Goal: Task Accomplishment & Management: Use online tool/utility

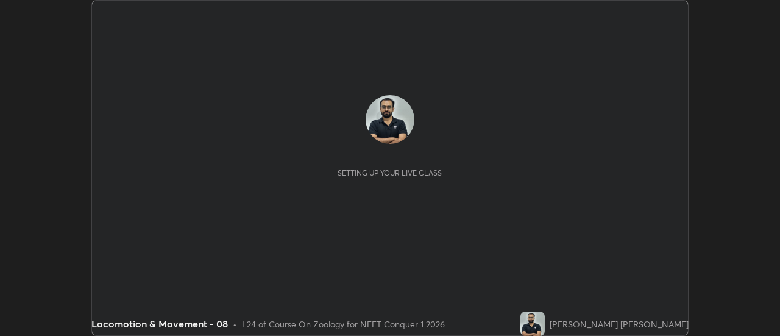
scroll to position [336, 779]
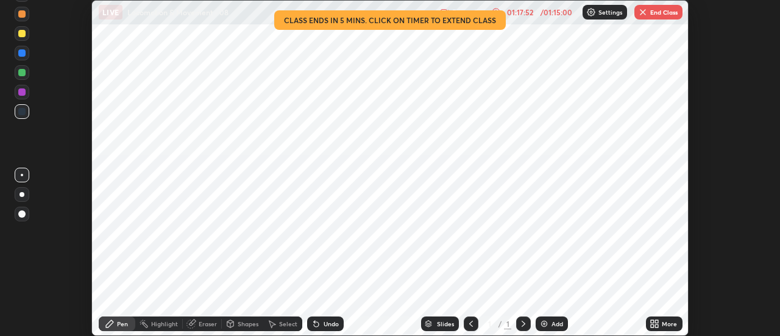
click at [657, 13] on button "End Class" at bounding box center [658, 12] width 48 height 15
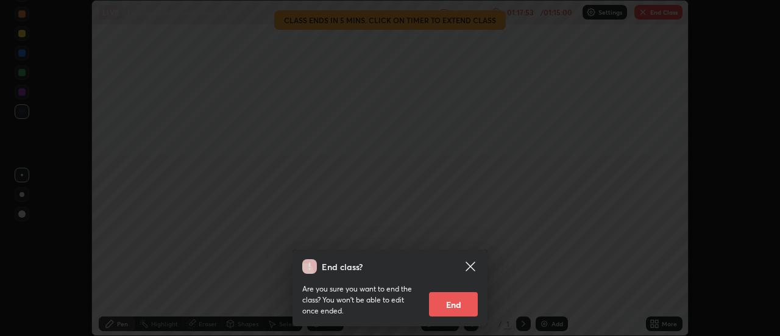
click at [451, 308] on button "End" at bounding box center [453, 304] width 49 height 24
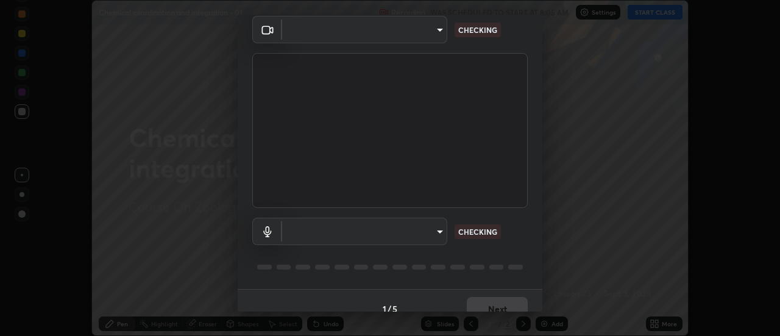
scroll to position [64, 0]
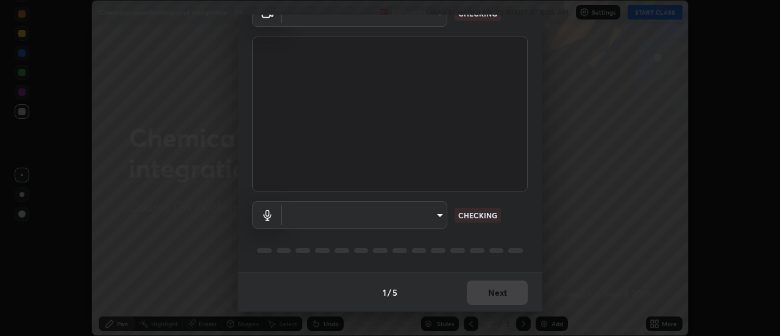
type input "985e4b1f72fc3b9494b48cef3b79fe3b682f9ae0bb15c20acfe574fe2aaad349"
type input "618656b63b7f9ee0ab6491a194f7017e5cc5f8d223736be4f163d7efcd640cbd"
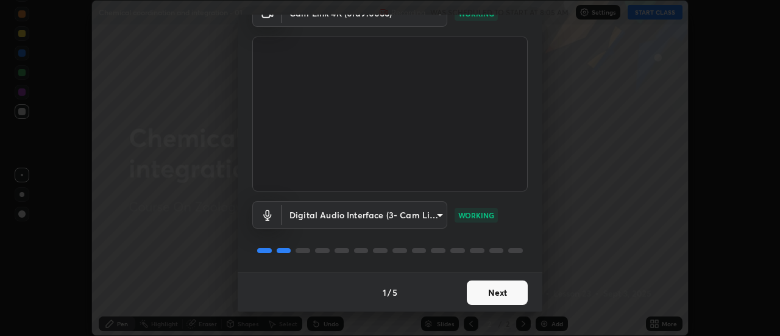
click at [496, 297] on button "Next" at bounding box center [497, 292] width 61 height 24
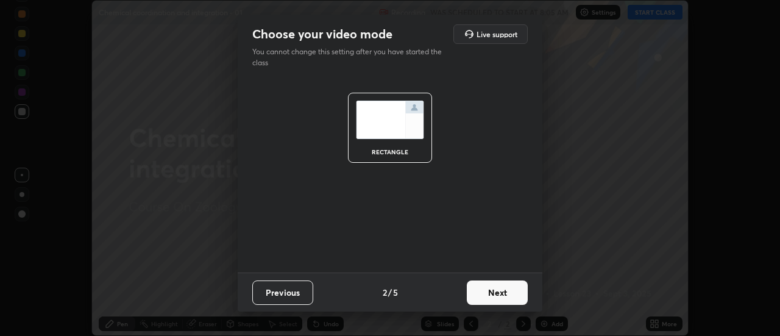
click at [499, 294] on button "Next" at bounding box center [497, 292] width 61 height 24
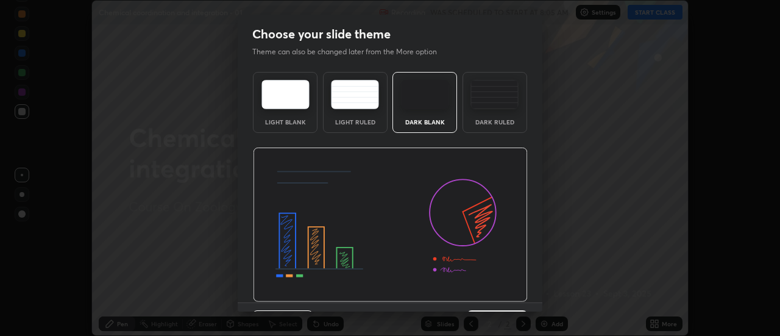
click at [504, 296] on img at bounding box center [390, 224] width 275 height 155
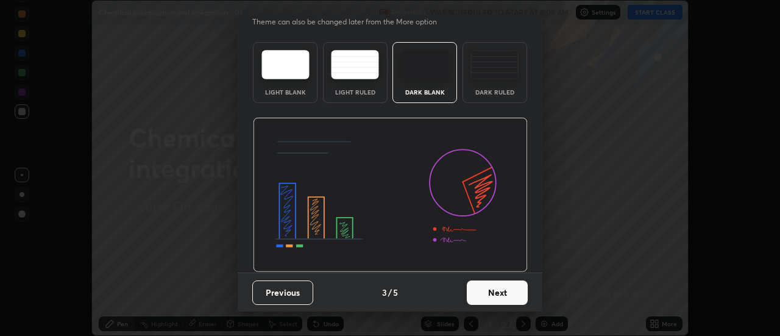
click at [501, 291] on button "Next" at bounding box center [497, 292] width 61 height 24
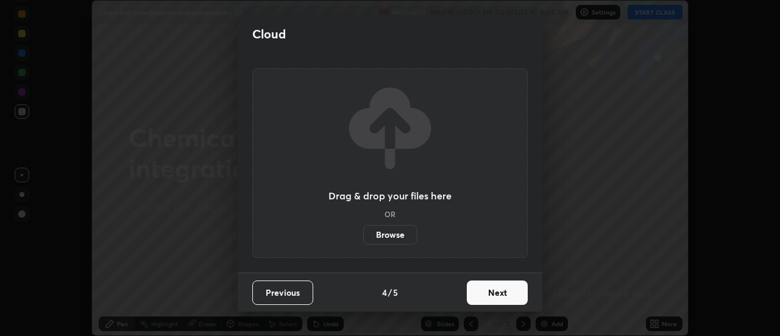
scroll to position [0, 0]
click at [511, 292] on button "Next" at bounding box center [497, 292] width 61 height 24
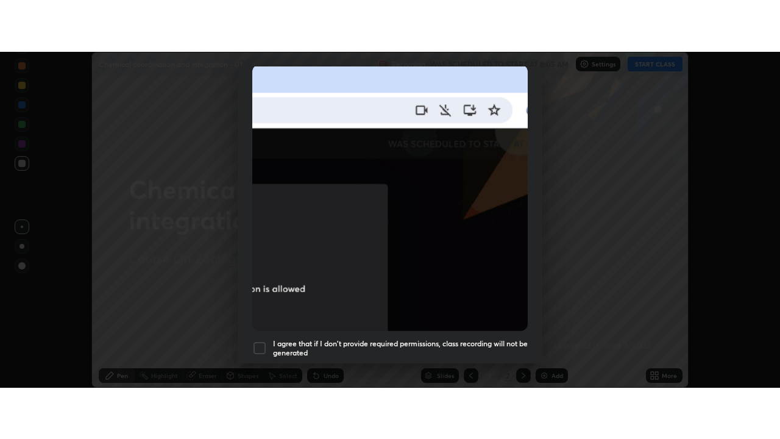
scroll to position [313, 0]
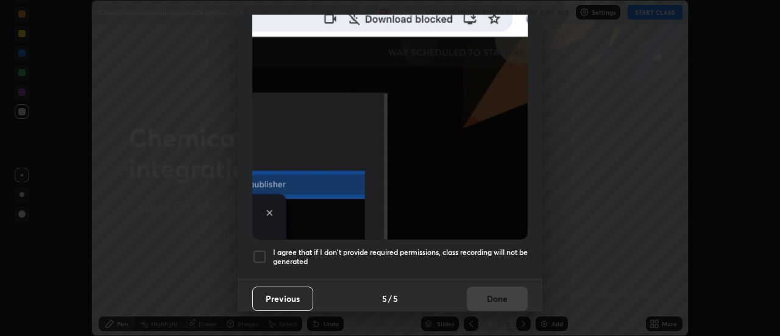
click at [505, 258] on h5 "I agree that if I don't provide required permissions, class recording will not …" at bounding box center [400, 256] width 255 height 19
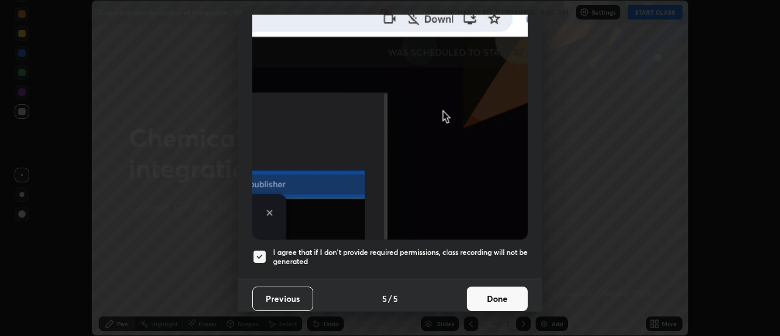
click at [506, 286] on button "Done" at bounding box center [497, 298] width 61 height 24
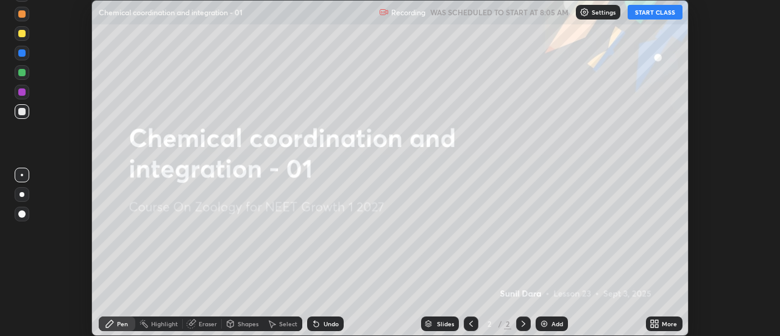
click at [653, 321] on icon at bounding box center [652, 321] width 3 height 3
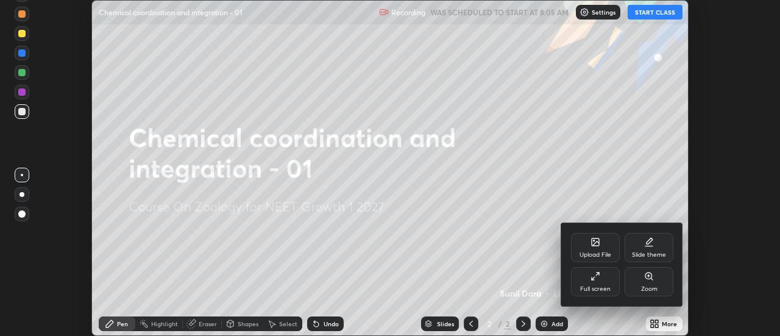
click at [600, 276] on icon at bounding box center [595, 276] width 10 height 10
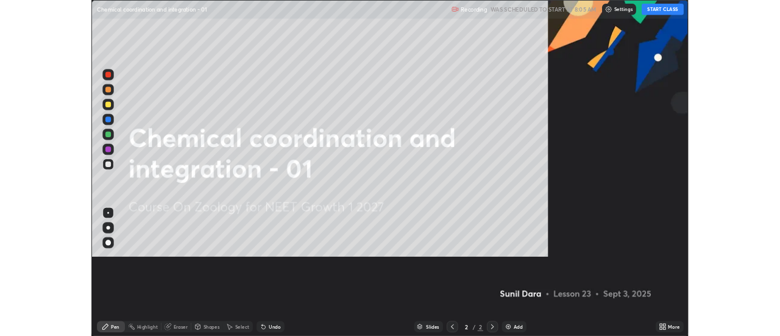
scroll to position [439, 780]
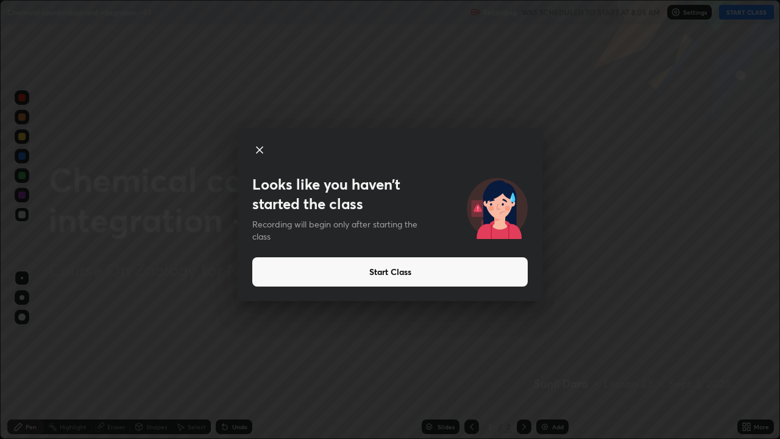
click at [258, 147] on icon at bounding box center [259, 150] width 15 height 15
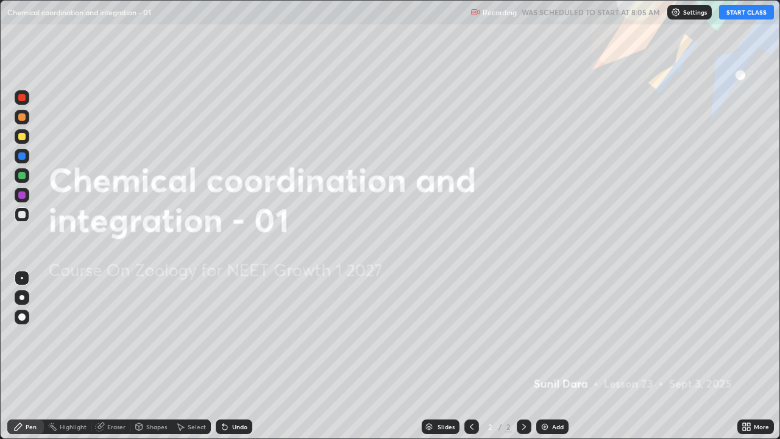
click at [743, 15] on button "START CLASS" at bounding box center [746, 12] width 55 height 15
click at [521, 335] on icon at bounding box center [524, 427] width 10 height 10
click at [542, 335] on img at bounding box center [545, 427] width 10 height 10
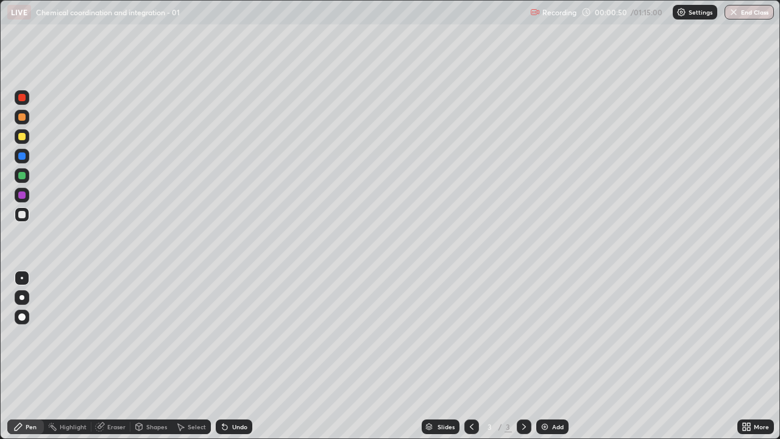
click at [118, 335] on div "Eraser" at bounding box center [116, 426] width 18 height 6
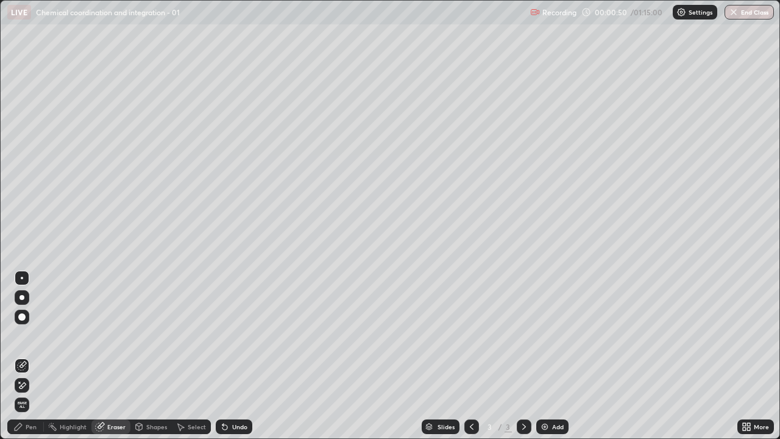
click at [160, 335] on div "Shapes" at bounding box center [156, 426] width 21 height 6
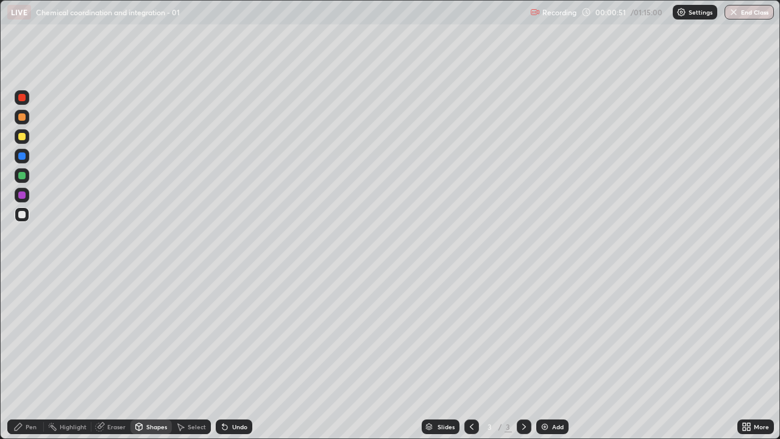
click at [197, 335] on div "Select" at bounding box center [197, 426] width 18 height 6
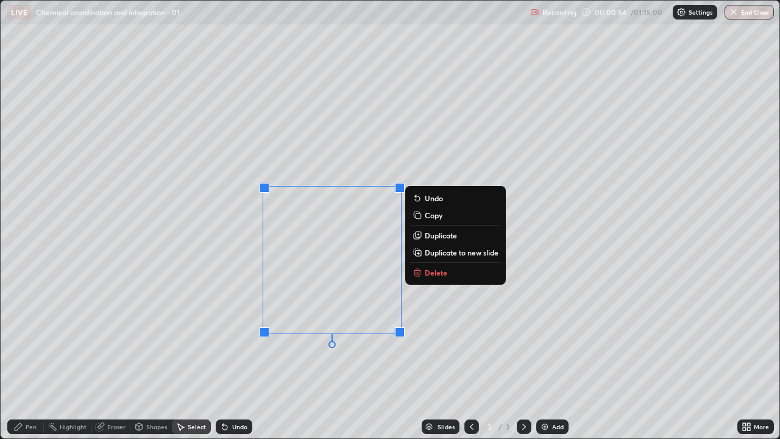
click at [423, 274] on button "Delete" at bounding box center [455, 272] width 91 height 15
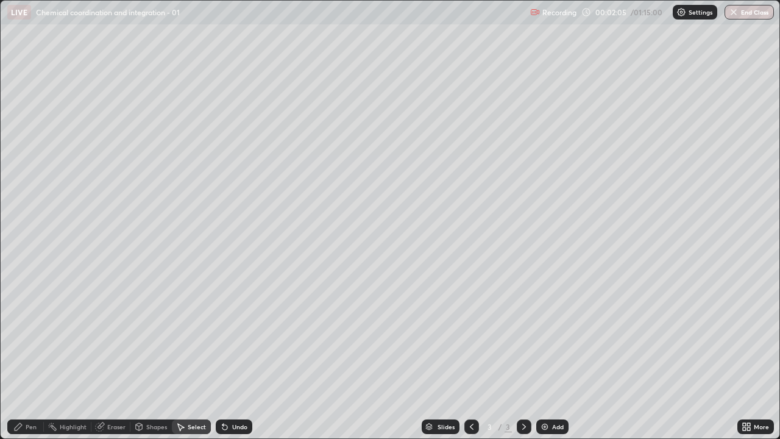
click at [32, 335] on div "Pen" at bounding box center [31, 426] width 11 height 6
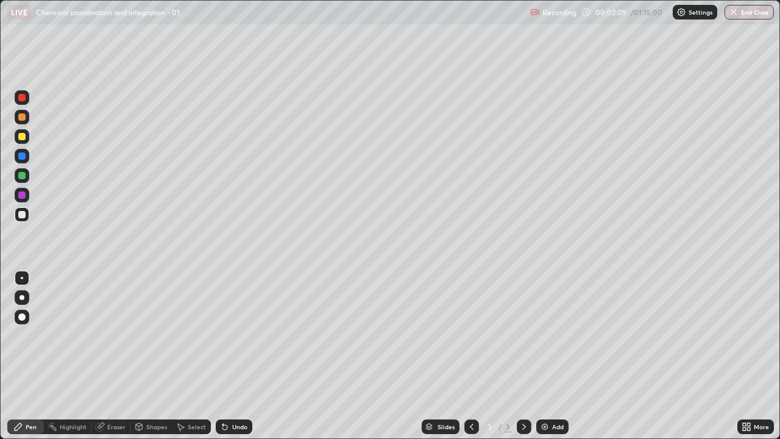
click at [19, 214] on div at bounding box center [21, 214] width 7 height 7
click at [16, 214] on div at bounding box center [22, 214] width 15 height 15
click at [20, 216] on div at bounding box center [21, 214] width 7 height 7
click at [23, 216] on div at bounding box center [21, 214] width 7 height 7
click at [21, 157] on div at bounding box center [21, 155] width 7 height 7
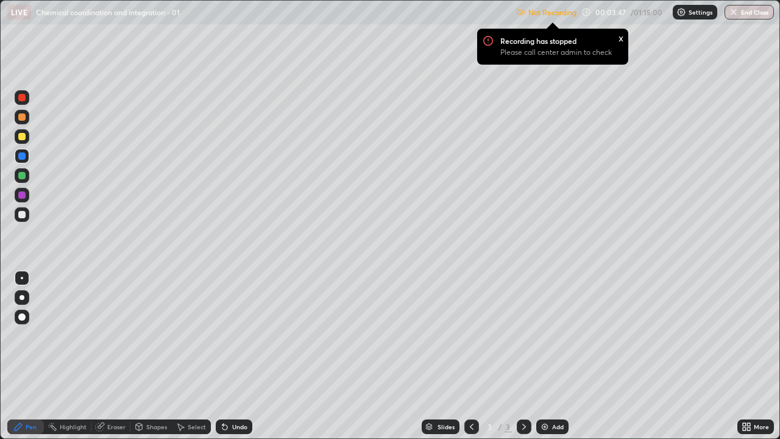
click at [21, 220] on div at bounding box center [22, 214] width 15 height 15
click at [618, 40] on div "x" at bounding box center [620, 37] width 5 height 13
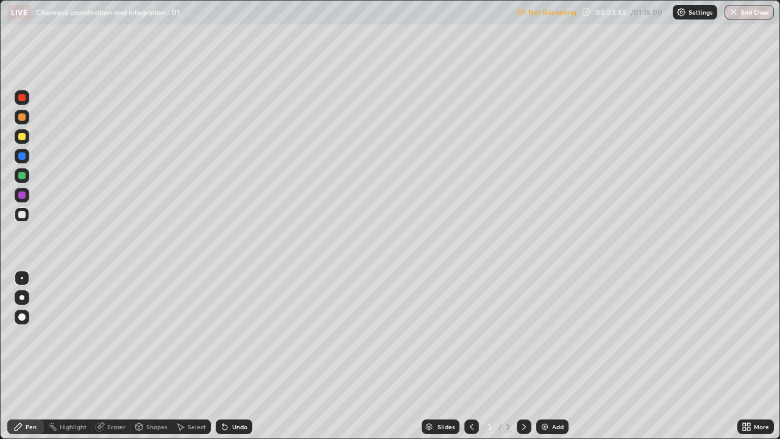
click at [695, 15] on p "Settings" at bounding box center [701, 12] width 24 height 6
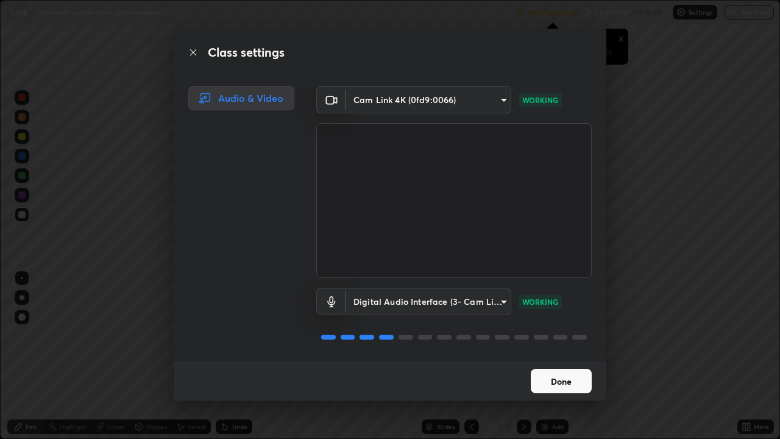
click at [539, 335] on button "Done" at bounding box center [561, 381] width 61 height 24
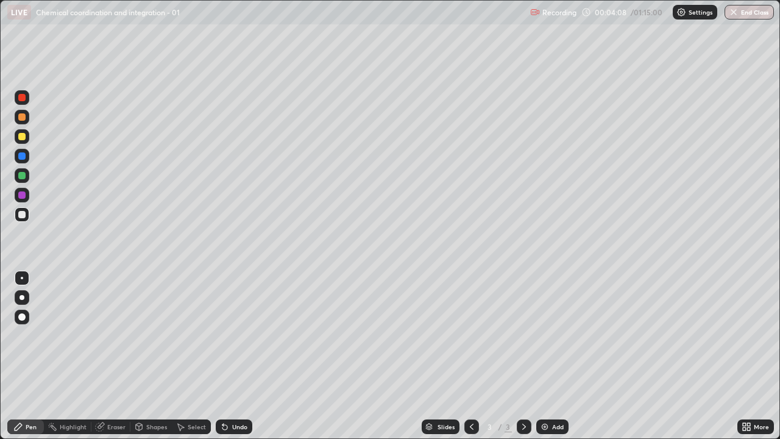
click at [23, 219] on div at bounding box center [22, 214] width 15 height 15
click at [22, 157] on div at bounding box center [21, 155] width 7 height 7
click at [238, 335] on div "Undo" at bounding box center [234, 426] width 37 height 15
click at [235, 335] on div "Undo" at bounding box center [234, 426] width 37 height 15
click at [21, 215] on div at bounding box center [21, 214] width 7 height 7
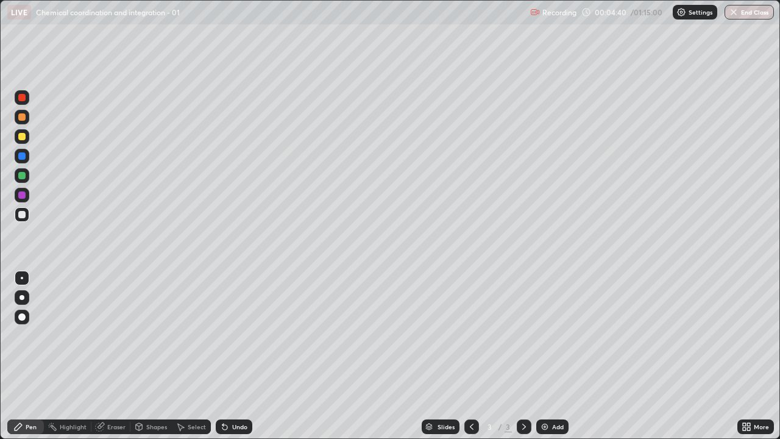
click at [19, 304] on div at bounding box center [22, 297] width 15 height 15
click at [22, 215] on div at bounding box center [21, 214] width 7 height 7
click at [27, 197] on div at bounding box center [22, 195] width 15 height 15
click at [23, 214] on div at bounding box center [21, 214] width 7 height 7
click at [16, 221] on div at bounding box center [22, 214] width 15 height 19
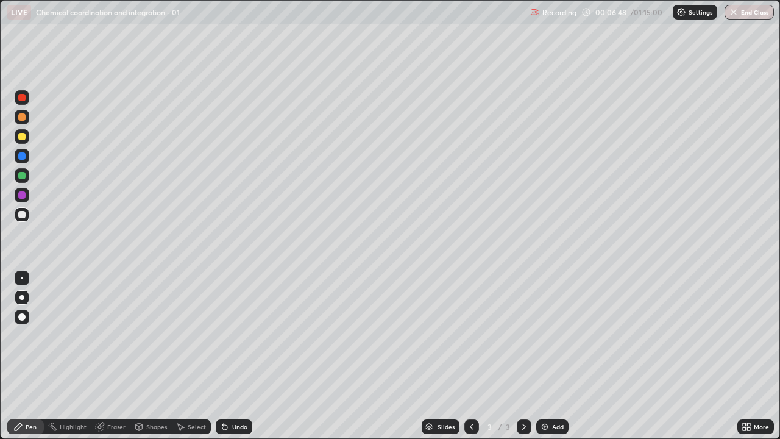
click at [243, 335] on div "Undo" at bounding box center [239, 426] width 15 height 6
click at [245, 335] on div "Undo" at bounding box center [239, 426] width 15 height 6
click at [23, 180] on div at bounding box center [22, 175] width 15 height 15
click at [19, 216] on div at bounding box center [21, 214] width 7 height 7
click at [24, 138] on div at bounding box center [21, 136] width 7 height 7
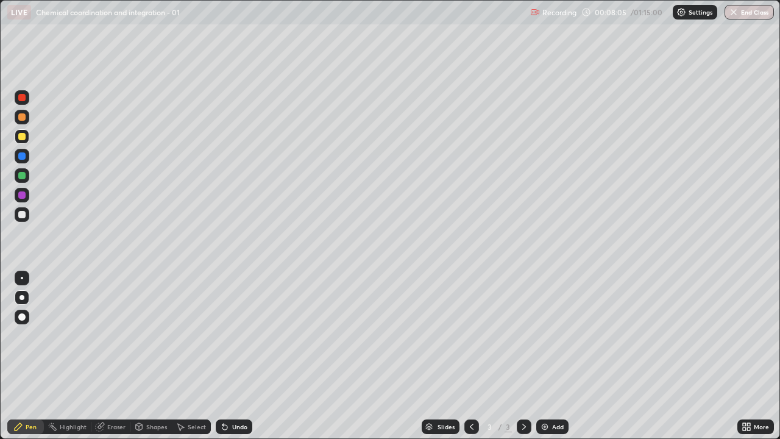
click at [22, 136] on div at bounding box center [21, 136] width 7 height 7
click at [22, 176] on div at bounding box center [21, 175] width 7 height 7
click at [470, 335] on icon at bounding box center [472, 427] width 10 height 10
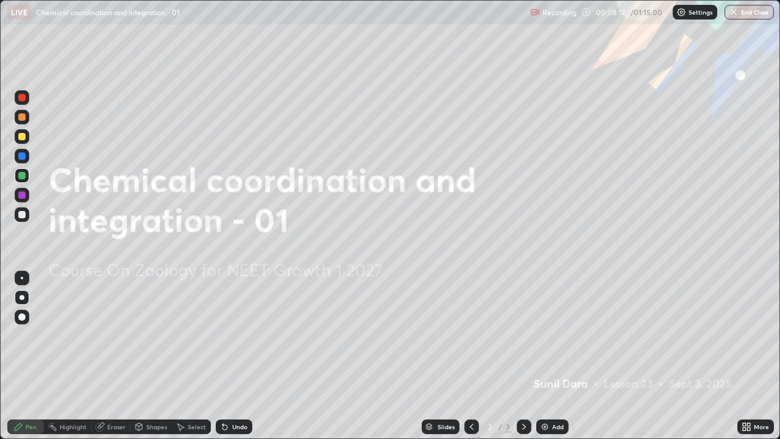
click at [521, 335] on icon at bounding box center [524, 427] width 10 height 10
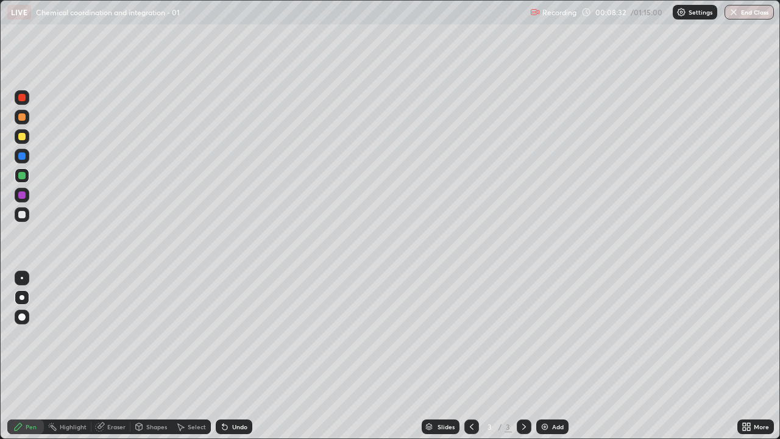
click at [20, 217] on div at bounding box center [21, 214] width 7 height 7
click at [550, 335] on div "Add" at bounding box center [552, 426] width 32 height 15
click at [19, 158] on div at bounding box center [21, 155] width 7 height 7
click at [22, 157] on div at bounding box center [21, 155] width 7 height 7
click at [23, 214] on div at bounding box center [21, 214] width 7 height 7
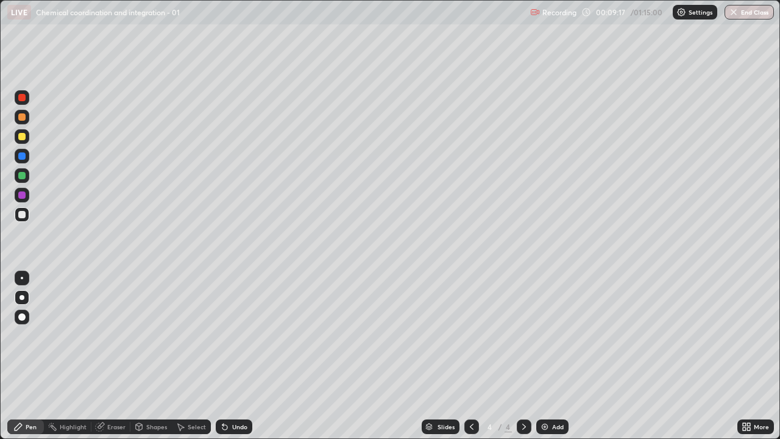
click at [22, 215] on div at bounding box center [21, 214] width 7 height 7
click at [21, 215] on div at bounding box center [21, 214] width 7 height 7
click at [22, 214] on div at bounding box center [21, 214] width 7 height 7
click at [15, 220] on div at bounding box center [22, 214] width 15 height 19
click at [21, 212] on div at bounding box center [21, 214] width 7 height 7
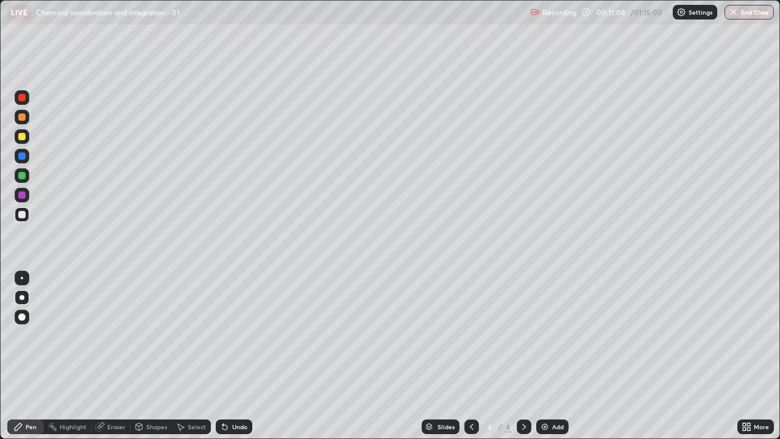
click at [238, 335] on div "Undo" at bounding box center [239, 426] width 15 height 6
click at [236, 335] on div "Undo" at bounding box center [239, 426] width 15 height 6
click at [237, 335] on div "Undo" at bounding box center [239, 426] width 15 height 6
click at [22, 216] on div at bounding box center [21, 214] width 7 height 7
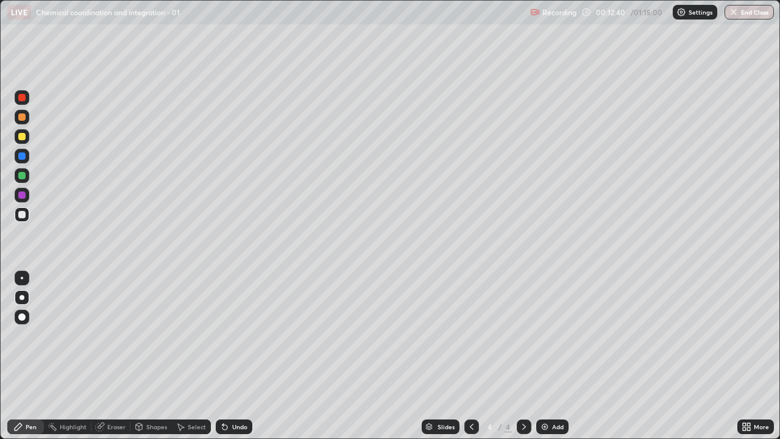
click at [746, 335] on icon at bounding box center [747, 427] width 10 height 10
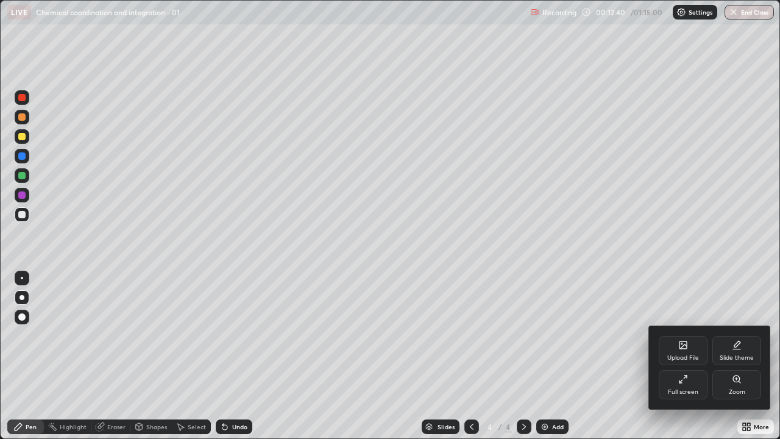
click at [674, 335] on div "Full screen" at bounding box center [683, 384] width 49 height 29
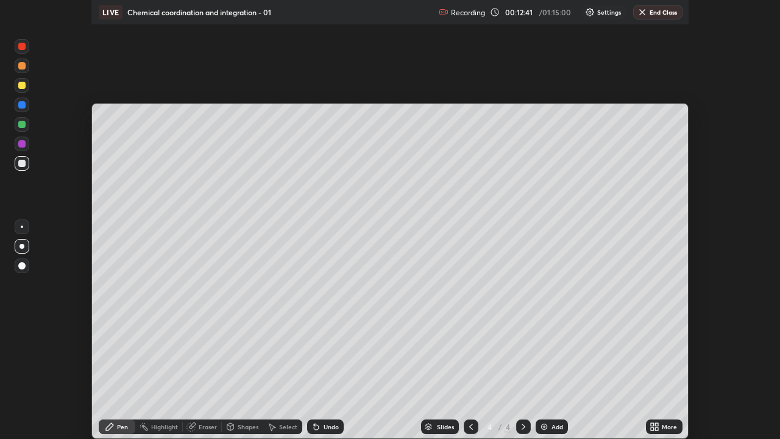
scroll to position [60594, 60150]
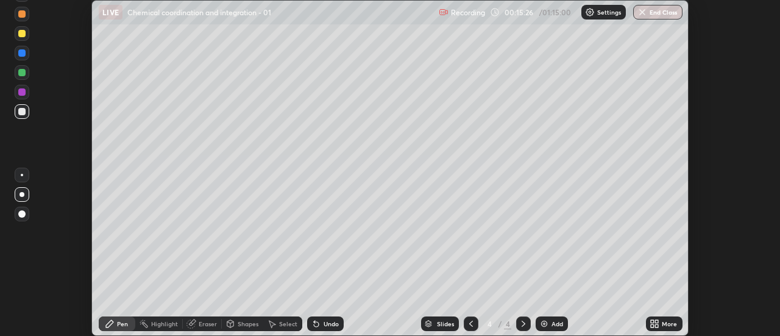
click at [652, 324] on icon at bounding box center [655, 324] width 10 height 10
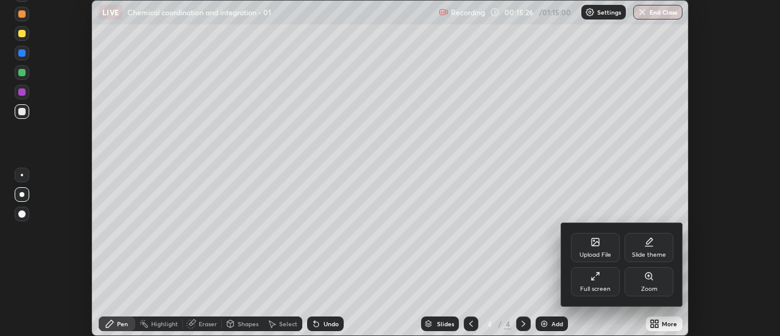
click at [603, 286] on div "Full screen" at bounding box center [595, 289] width 30 height 6
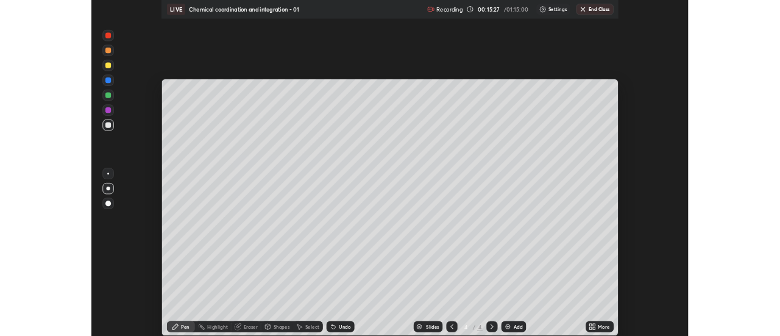
scroll to position [439, 780]
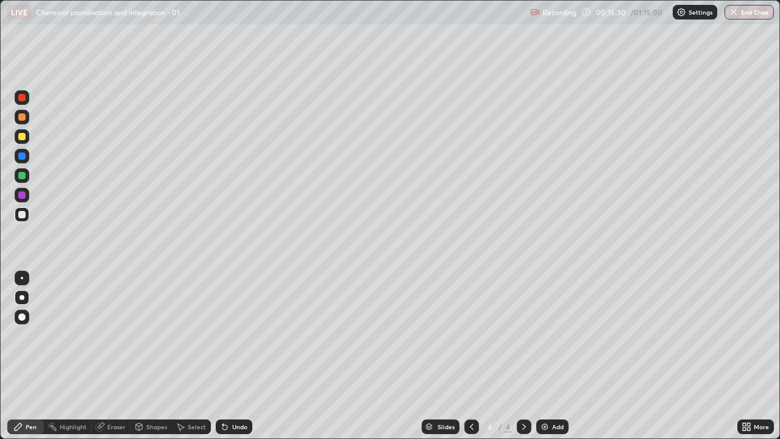
click at [542, 335] on img at bounding box center [545, 427] width 10 height 10
click at [21, 217] on div at bounding box center [21, 214] width 7 height 7
click at [23, 214] on div at bounding box center [21, 214] width 7 height 7
click at [242, 335] on div "Undo" at bounding box center [234, 426] width 37 height 15
click at [246, 335] on div "Undo" at bounding box center [239, 426] width 15 height 6
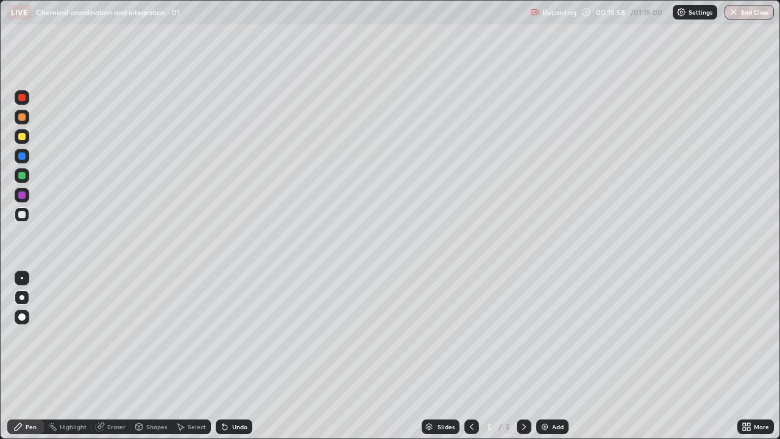
click at [250, 335] on div "Undo" at bounding box center [234, 426] width 37 height 15
click at [18, 219] on div at bounding box center [22, 214] width 15 height 15
click at [21, 220] on div at bounding box center [22, 214] width 15 height 15
click at [24, 218] on div at bounding box center [21, 214] width 7 height 7
click at [602, 335] on div "Slides 5 / 5 Add" at bounding box center [494, 426] width 485 height 24
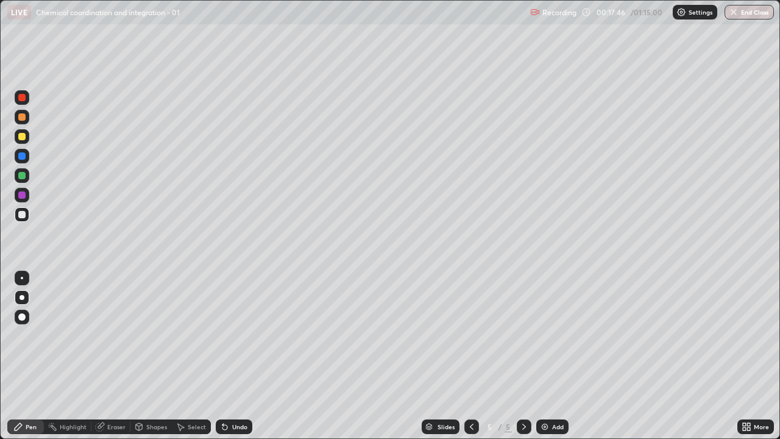
click at [470, 335] on icon at bounding box center [472, 427] width 10 height 10
click at [745, 335] on icon at bounding box center [744, 428] width 3 height 3
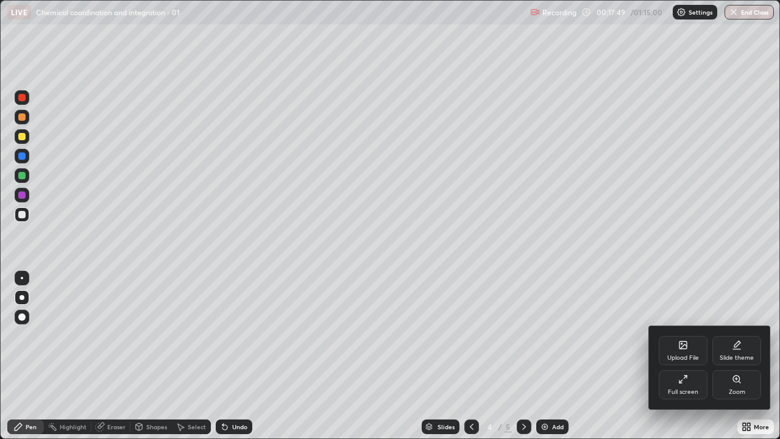
click at [684, 335] on div "Full screen" at bounding box center [683, 384] width 49 height 29
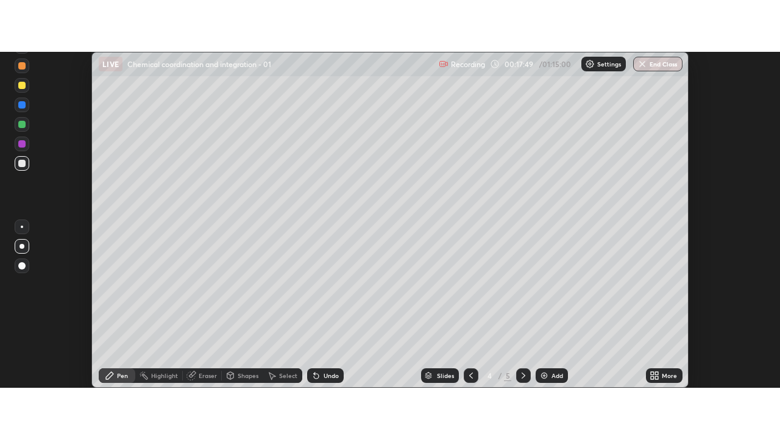
scroll to position [60594, 60150]
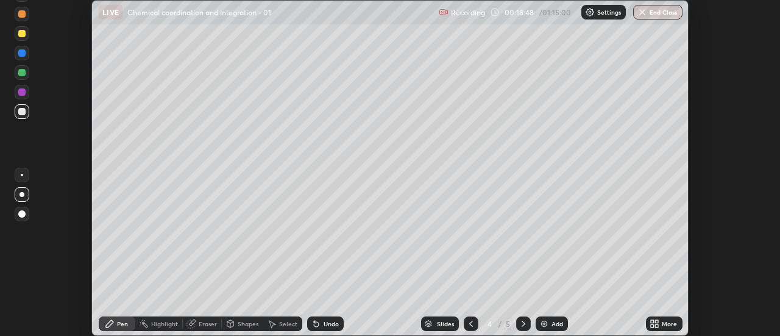
click at [657, 325] on icon at bounding box center [657, 325] width 3 height 3
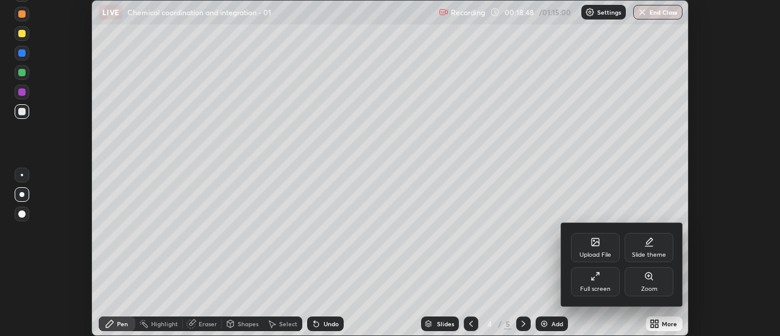
click at [601, 286] on div "Full screen" at bounding box center [595, 289] width 30 height 6
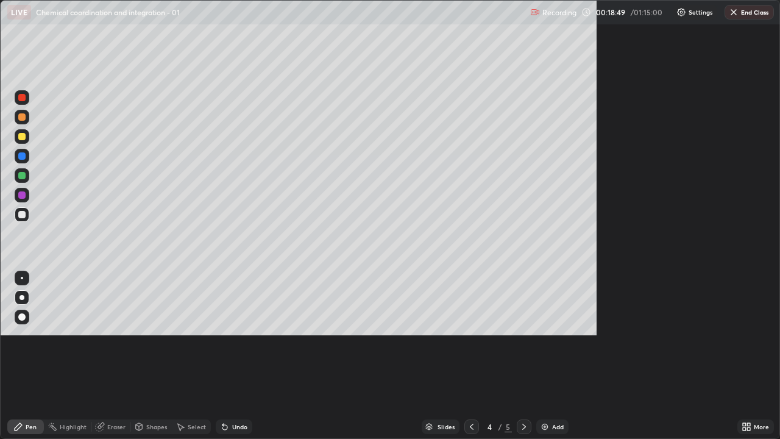
scroll to position [439, 780]
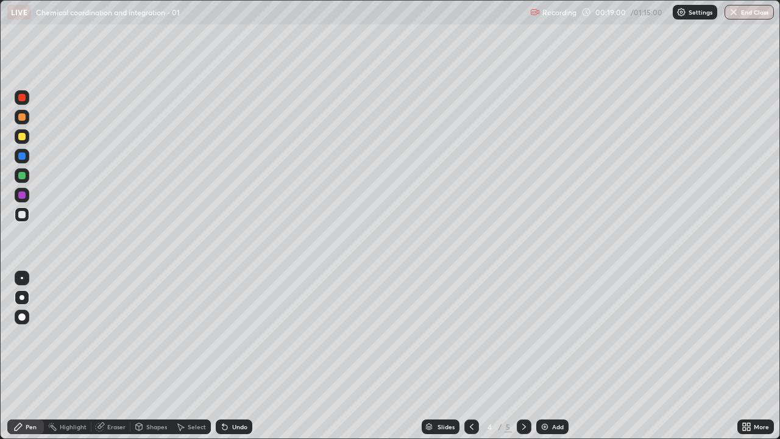
click at [523, 335] on icon at bounding box center [524, 427] width 10 height 10
click at [522, 335] on icon at bounding box center [524, 427] width 10 height 10
click at [545, 335] on img at bounding box center [545, 427] width 10 height 10
click at [17, 141] on div at bounding box center [22, 136] width 15 height 15
click at [18, 215] on div at bounding box center [21, 214] width 7 height 7
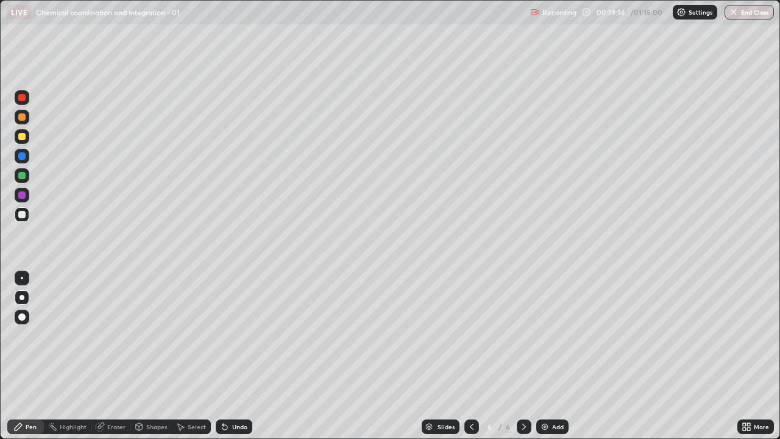
click at [16, 214] on div at bounding box center [22, 214] width 15 height 15
click at [19, 217] on div at bounding box center [21, 214] width 7 height 7
click at [16, 218] on div at bounding box center [22, 214] width 15 height 15
click at [19, 177] on div at bounding box center [21, 175] width 7 height 7
click at [26, 216] on div at bounding box center [22, 214] width 15 height 15
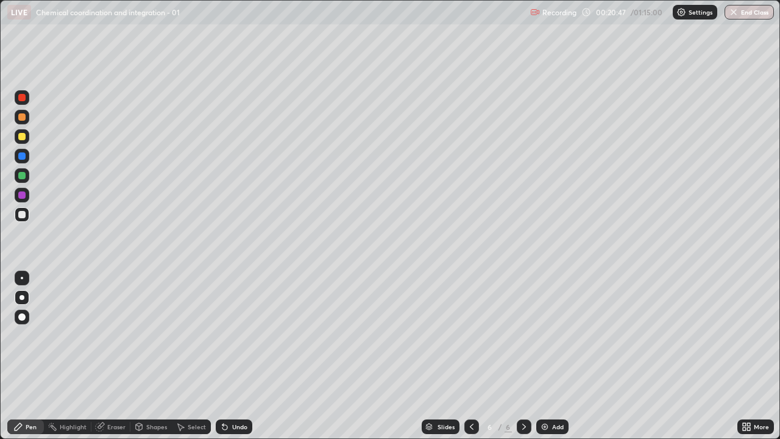
click at [241, 335] on div "Undo" at bounding box center [234, 426] width 37 height 15
click at [243, 335] on div "Undo" at bounding box center [239, 426] width 15 height 6
click at [240, 335] on div "Undo" at bounding box center [239, 426] width 15 height 6
click at [236, 335] on div "Undo" at bounding box center [239, 426] width 15 height 6
click at [115, 335] on div "Eraser" at bounding box center [116, 426] width 18 height 6
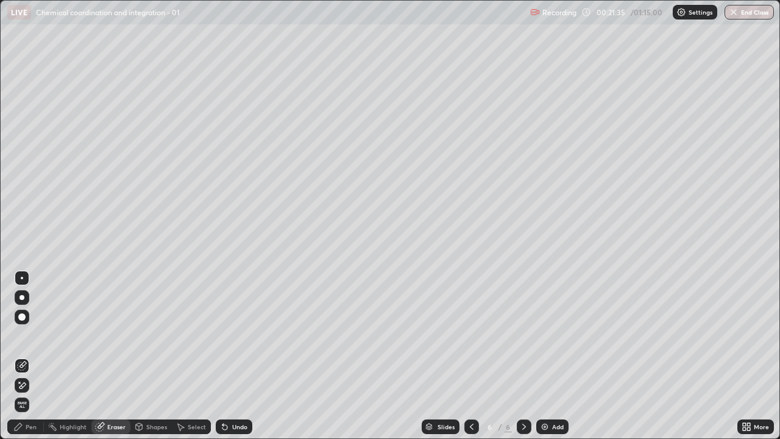
click at [29, 335] on div "Pen" at bounding box center [31, 426] width 11 height 6
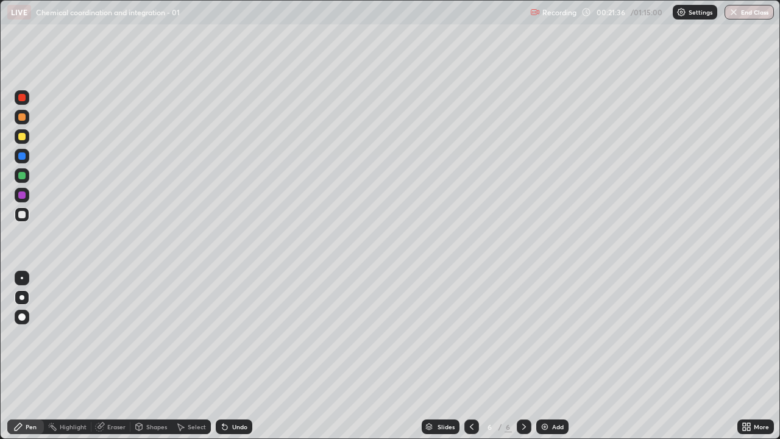
click at [29, 193] on div at bounding box center [22, 195] width 15 height 15
click at [18, 196] on div at bounding box center [21, 194] width 7 height 7
click at [22, 215] on div at bounding box center [21, 214] width 7 height 7
click at [546, 335] on img at bounding box center [545, 427] width 10 height 10
click at [24, 217] on div at bounding box center [21, 214] width 7 height 7
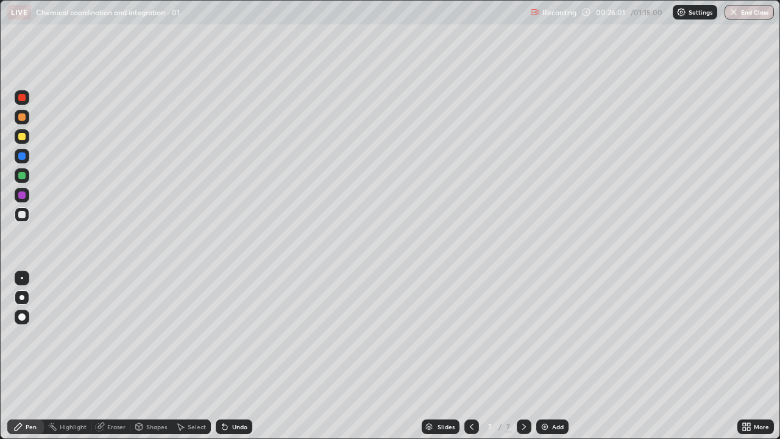
click at [23, 213] on div at bounding box center [21, 214] width 7 height 7
click at [23, 218] on div at bounding box center [21, 214] width 7 height 7
click at [523, 335] on icon at bounding box center [524, 427] width 10 height 10
click at [548, 335] on div "Add" at bounding box center [552, 426] width 32 height 15
click at [21, 136] on div at bounding box center [21, 136] width 7 height 7
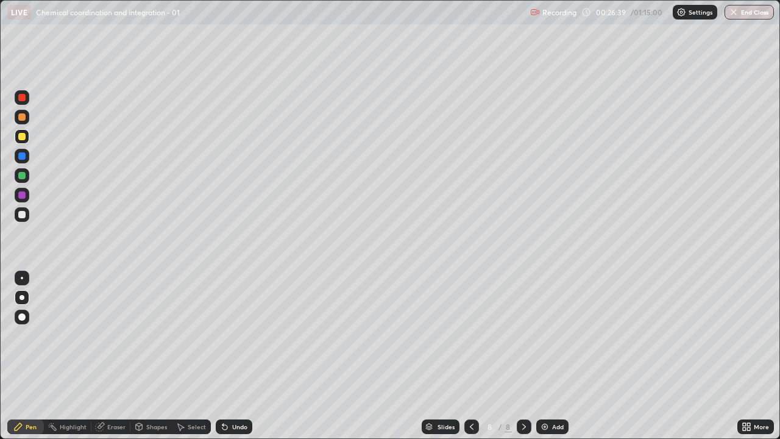
click at [23, 214] on div at bounding box center [21, 214] width 7 height 7
click at [17, 211] on div at bounding box center [22, 214] width 15 height 15
click at [23, 214] on div at bounding box center [21, 214] width 7 height 7
click at [18, 155] on div at bounding box center [21, 155] width 7 height 7
click at [26, 212] on div at bounding box center [22, 214] width 15 height 15
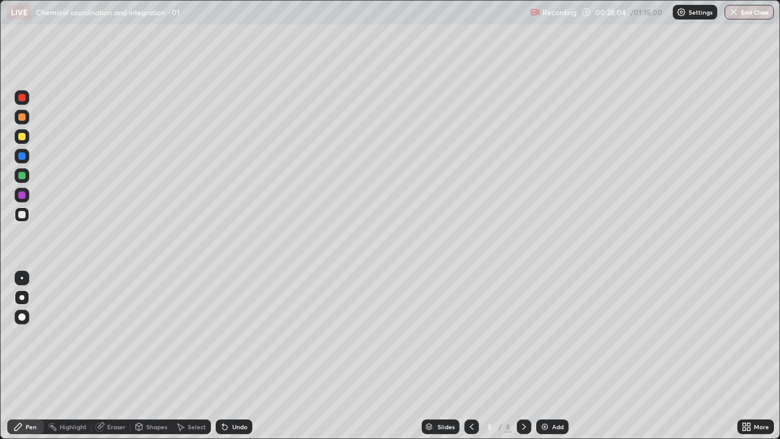
click at [23, 156] on div at bounding box center [21, 155] width 7 height 7
click at [27, 211] on div at bounding box center [22, 214] width 15 height 15
click at [24, 198] on div at bounding box center [22, 195] width 15 height 15
click at [249, 335] on div "Undo" at bounding box center [234, 426] width 37 height 15
click at [248, 335] on div "Undo" at bounding box center [234, 426] width 37 height 15
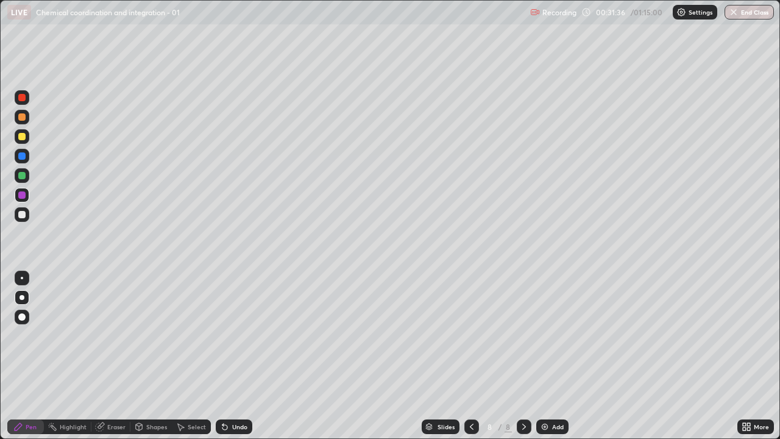
click at [523, 335] on icon at bounding box center [524, 427] width 10 height 10
click at [543, 335] on img at bounding box center [545, 427] width 10 height 10
click at [22, 213] on div at bounding box center [21, 214] width 7 height 7
click at [22, 221] on div at bounding box center [22, 214] width 15 height 15
click at [27, 219] on div at bounding box center [22, 214] width 15 height 15
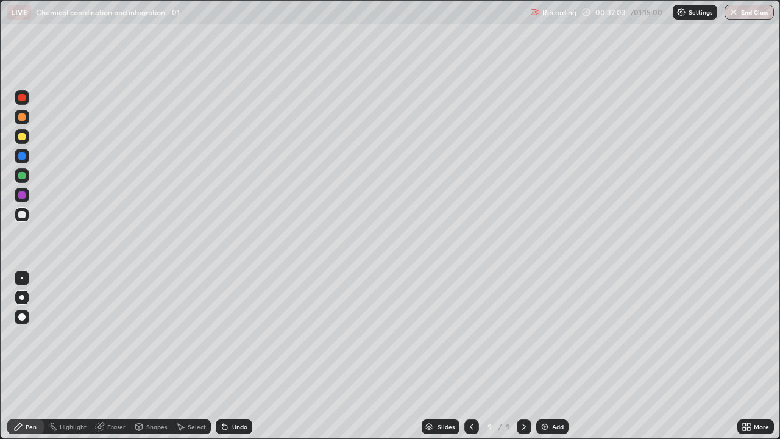
click at [22, 215] on div at bounding box center [21, 214] width 7 height 7
click at [23, 215] on div at bounding box center [21, 214] width 7 height 7
click at [24, 161] on div at bounding box center [22, 156] width 15 height 15
click at [22, 157] on div at bounding box center [21, 155] width 7 height 7
click at [23, 214] on div at bounding box center [21, 214] width 7 height 7
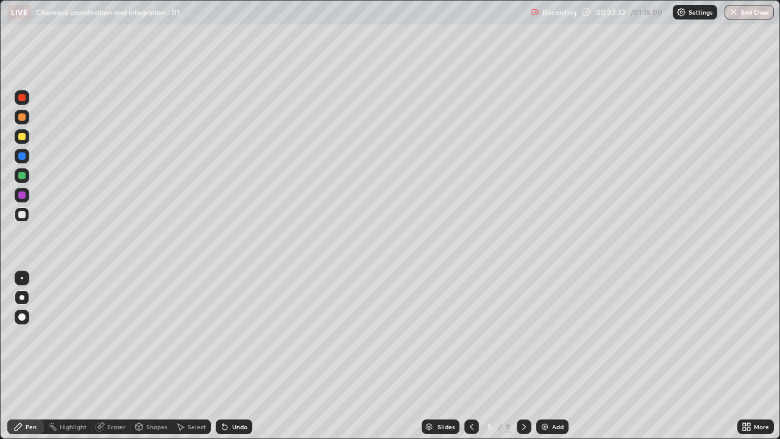
click at [17, 216] on div at bounding box center [22, 214] width 15 height 15
click at [19, 218] on div at bounding box center [21, 214] width 7 height 7
click at [19, 220] on div at bounding box center [22, 214] width 15 height 15
click at [28, 213] on div at bounding box center [22, 214] width 15 height 15
click at [27, 218] on div at bounding box center [22, 214] width 15 height 15
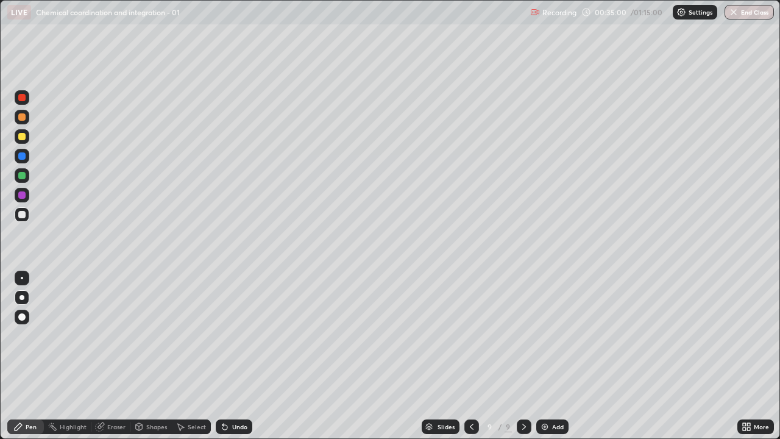
click at [22, 160] on div at bounding box center [22, 156] width 15 height 15
click at [545, 335] on img at bounding box center [545, 427] width 10 height 10
click at [20, 158] on div at bounding box center [21, 155] width 7 height 7
click at [22, 216] on div at bounding box center [21, 214] width 7 height 7
click at [20, 215] on div at bounding box center [21, 214] width 7 height 7
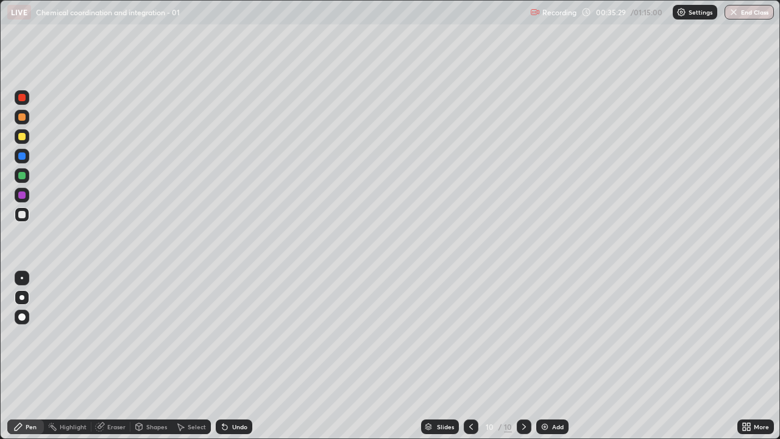
click at [19, 218] on div at bounding box center [21, 214] width 7 height 7
click at [18, 211] on div at bounding box center [21, 214] width 7 height 7
click at [22, 215] on div at bounding box center [21, 214] width 7 height 7
click at [18, 219] on div at bounding box center [22, 214] width 15 height 15
click at [15, 216] on div at bounding box center [22, 214] width 15 height 15
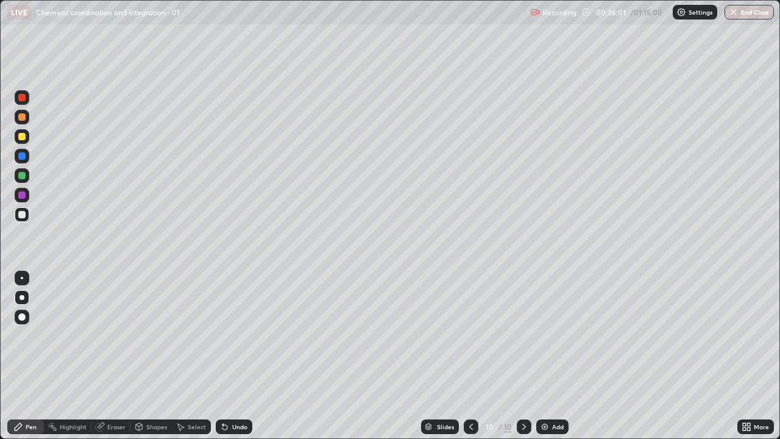
click at [236, 335] on div "Undo" at bounding box center [239, 426] width 15 height 6
click at [239, 335] on div "Undo" at bounding box center [239, 426] width 15 height 6
click at [21, 214] on div at bounding box center [21, 214] width 7 height 7
click at [237, 335] on div "Undo" at bounding box center [239, 426] width 15 height 6
click at [21, 175] on div at bounding box center [21, 175] width 7 height 7
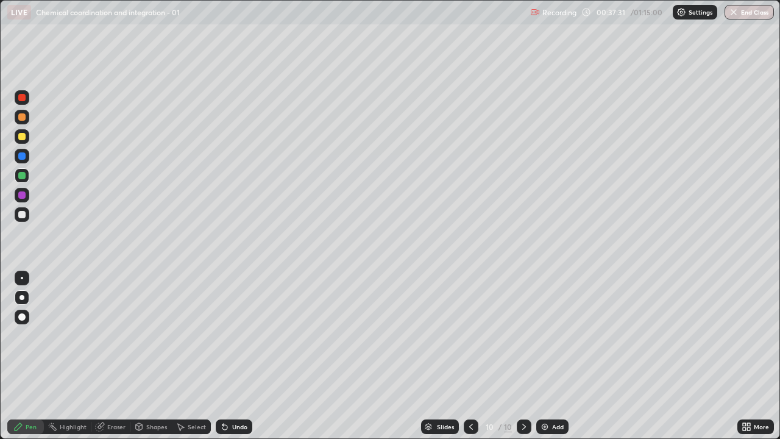
click at [21, 157] on div at bounding box center [21, 155] width 7 height 7
click at [20, 214] on div at bounding box center [21, 214] width 7 height 7
click at [16, 172] on div at bounding box center [22, 175] width 15 height 15
click at [548, 335] on div "Add" at bounding box center [552, 426] width 32 height 15
click at [17, 214] on div at bounding box center [22, 214] width 15 height 15
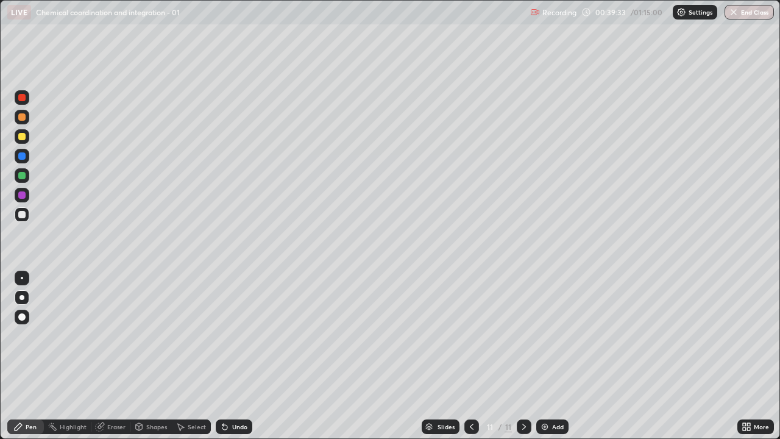
click at [16, 218] on div at bounding box center [22, 214] width 15 height 15
click at [24, 176] on div at bounding box center [21, 175] width 7 height 7
click at [24, 218] on div at bounding box center [22, 214] width 15 height 15
click at [21, 176] on div at bounding box center [21, 175] width 7 height 7
click at [22, 215] on div at bounding box center [21, 214] width 7 height 7
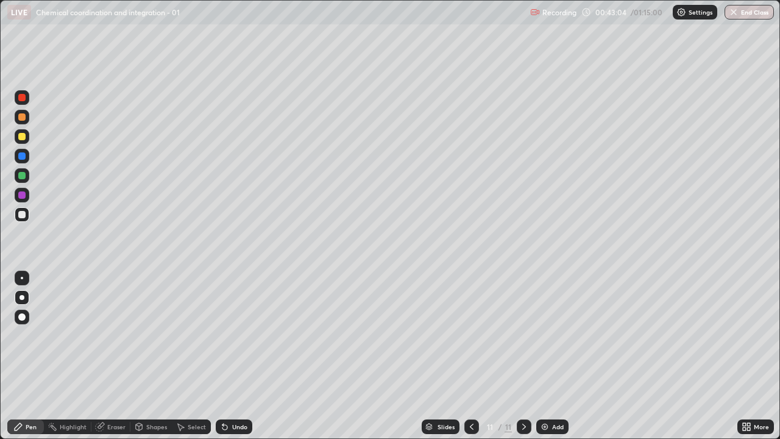
click at [24, 174] on div at bounding box center [21, 175] width 7 height 7
click at [552, 335] on div "Add" at bounding box center [558, 426] width 12 height 6
click at [16, 213] on div at bounding box center [22, 214] width 15 height 15
click at [246, 335] on div "Undo" at bounding box center [234, 426] width 37 height 15
click at [23, 177] on div at bounding box center [21, 175] width 7 height 7
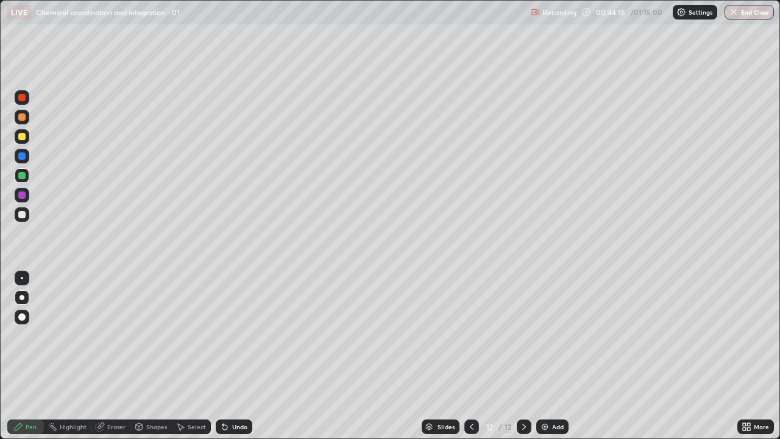
click at [20, 215] on div at bounding box center [21, 214] width 7 height 7
click at [20, 177] on div at bounding box center [21, 175] width 7 height 7
click at [470, 335] on icon at bounding box center [472, 427] width 10 height 10
click at [521, 335] on icon at bounding box center [524, 427] width 10 height 10
click at [470, 335] on icon at bounding box center [472, 427] width 10 height 10
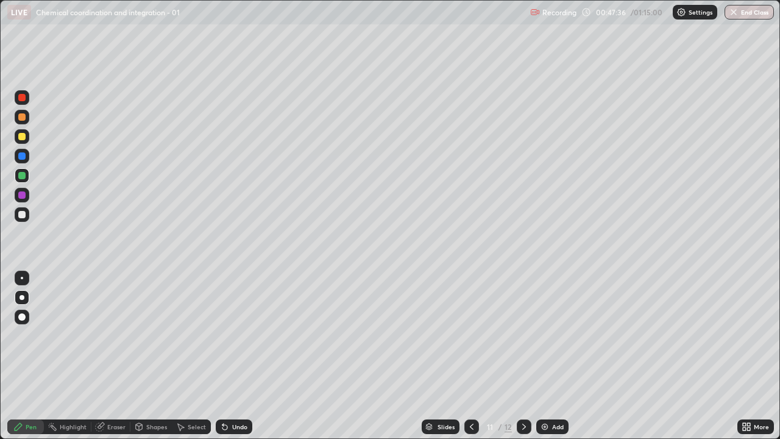
click at [522, 335] on icon at bounding box center [524, 427] width 10 height 10
click at [20, 219] on div at bounding box center [22, 214] width 15 height 15
click at [23, 163] on div at bounding box center [22, 156] width 15 height 15
click at [517, 335] on div at bounding box center [524, 426] width 15 height 15
click at [549, 335] on div "Add" at bounding box center [552, 426] width 32 height 15
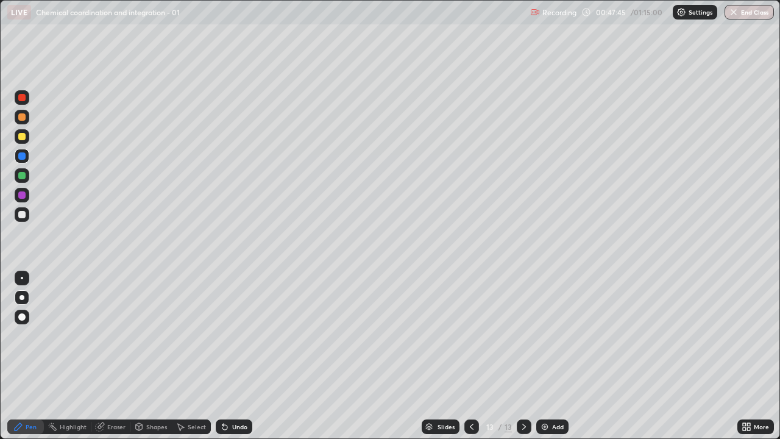
click at [23, 141] on div at bounding box center [22, 136] width 15 height 15
click at [21, 218] on div at bounding box center [21, 214] width 7 height 7
click at [236, 335] on div "Undo" at bounding box center [239, 426] width 15 height 6
click at [23, 219] on div at bounding box center [22, 214] width 15 height 15
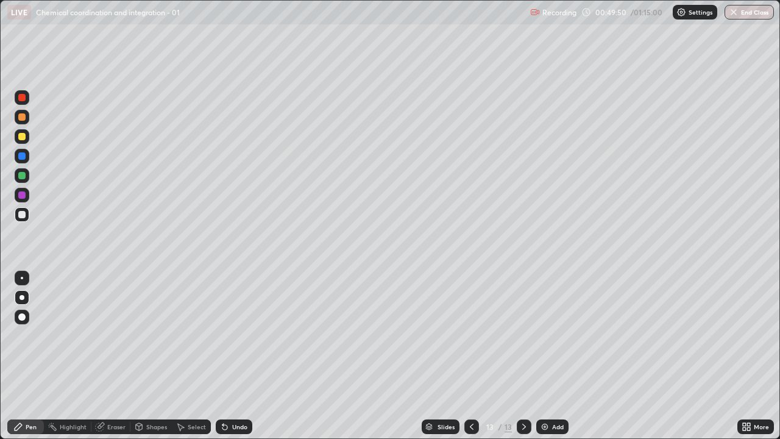
click at [18, 175] on div at bounding box center [21, 175] width 7 height 7
click at [21, 157] on div at bounding box center [21, 155] width 7 height 7
click at [470, 335] on icon at bounding box center [472, 426] width 4 height 6
click at [465, 335] on div at bounding box center [471, 426] width 15 height 15
click at [455, 335] on div "Slides" at bounding box center [441, 426] width 38 height 15
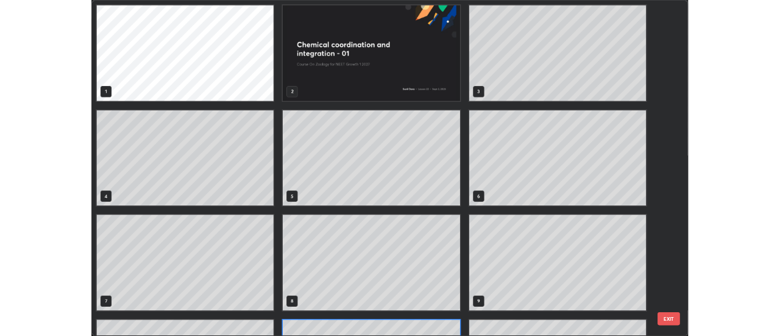
scroll to position [434, 773]
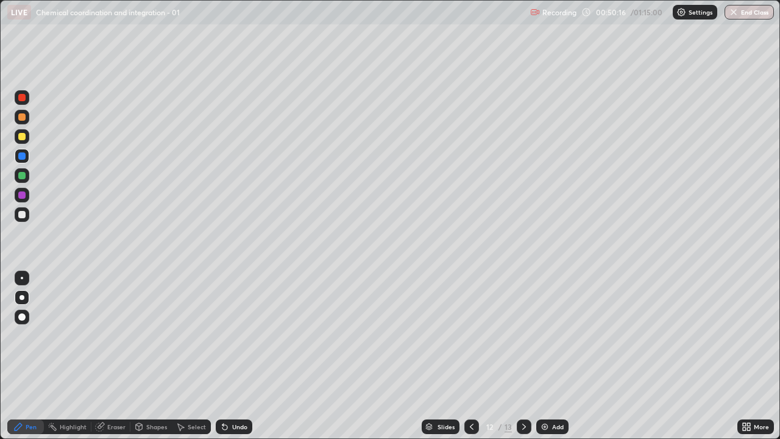
click at [469, 335] on icon at bounding box center [472, 427] width 10 height 10
click at [470, 335] on icon at bounding box center [472, 427] width 10 height 10
click at [523, 335] on icon at bounding box center [524, 427] width 10 height 10
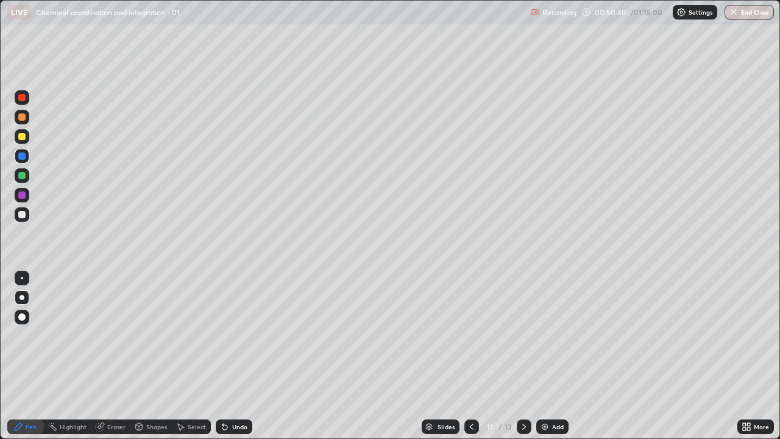
click at [523, 335] on icon at bounding box center [524, 427] width 10 height 10
click at [520, 335] on icon at bounding box center [524, 427] width 10 height 10
click at [523, 335] on icon at bounding box center [524, 427] width 10 height 10
click at [27, 214] on div at bounding box center [22, 214] width 15 height 15
click at [22, 216] on div at bounding box center [21, 214] width 7 height 7
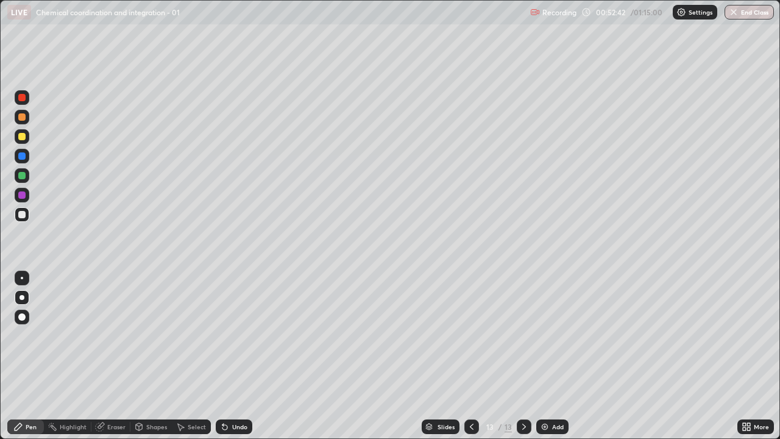
click at [523, 335] on icon at bounding box center [524, 427] width 10 height 10
click at [548, 335] on img at bounding box center [545, 427] width 10 height 10
click at [20, 134] on div at bounding box center [21, 136] width 7 height 7
click at [19, 213] on div at bounding box center [21, 214] width 7 height 7
click at [23, 214] on div at bounding box center [21, 214] width 7 height 7
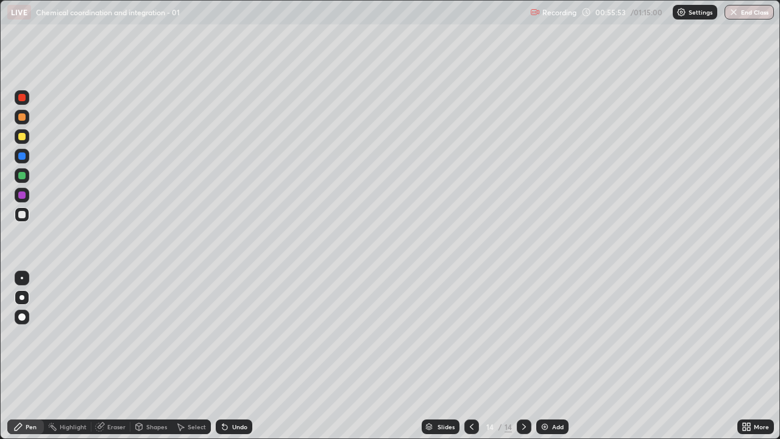
click at [230, 335] on div "Undo" at bounding box center [234, 426] width 37 height 15
click at [234, 335] on div "Undo" at bounding box center [239, 426] width 15 height 6
click at [237, 335] on div "Undo" at bounding box center [239, 426] width 15 height 6
click at [239, 335] on div "Undo" at bounding box center [239, 426] width 15 height 6
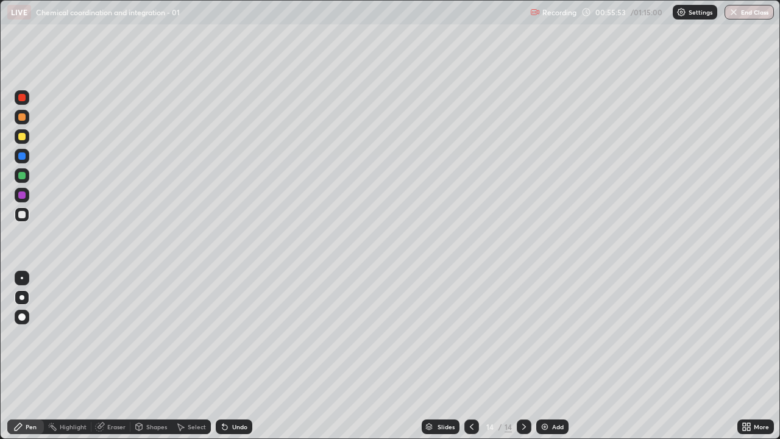
click at [236, 335] on div "Undo" at bounding box center [239, 426] width 15 height 6
click at [233, 335] on div "Undo" at bounding box center [234, 426] width 37 height 15
click at [232, 335] on div "Undo" at bounding box center [234, 426] width 37 height 15
click at [230, 335] on div "Undo" at bounding box center [234, 426] width 37 height 15
click at [232, 335] on div "Undo" at bounding box center [239, 426] width 15 height 6
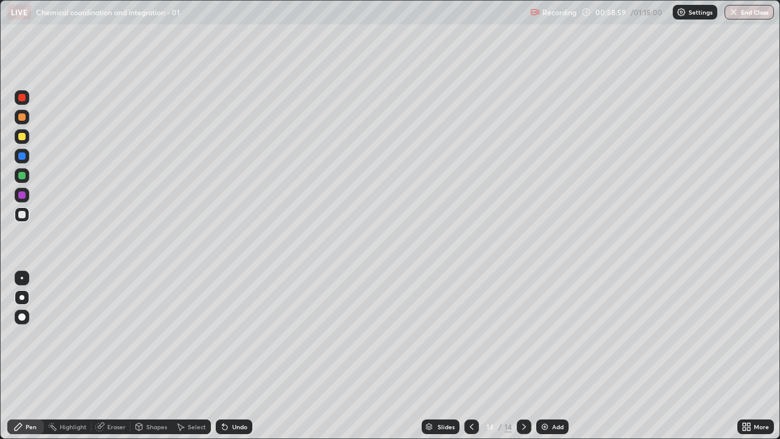
click at [17, 172] on div at bounding box center [22, 175] width 15 height 15
click at [748, 335] on icon at bounding box center [748, 428] width 3 height 3
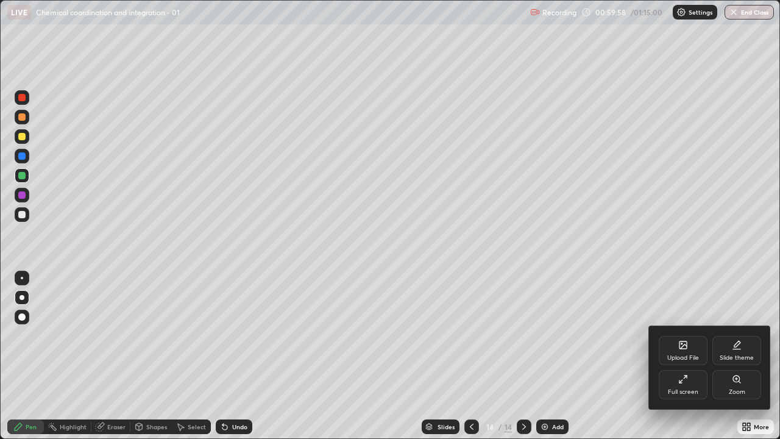
click at [678, 335] on div "Full screen" at bounding box center [683, 392] width 30 height 6
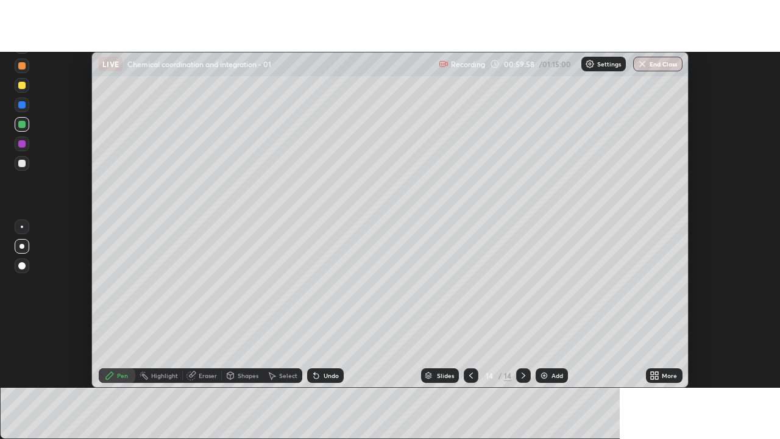
scroll to position [60594, 60150]
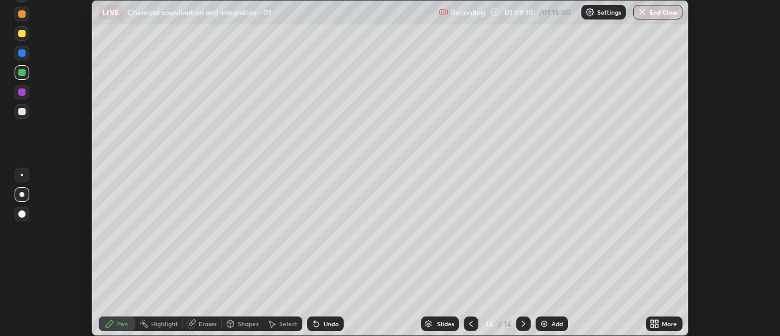
click at [653, 321] on icon at bounding box center [652, 321] width 3 height 3
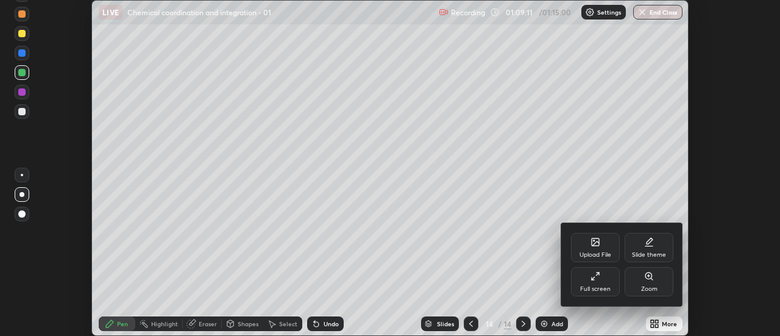
click at [589, 280] on div "Full screen" at bounding box center [595, 281] width 49 height 29
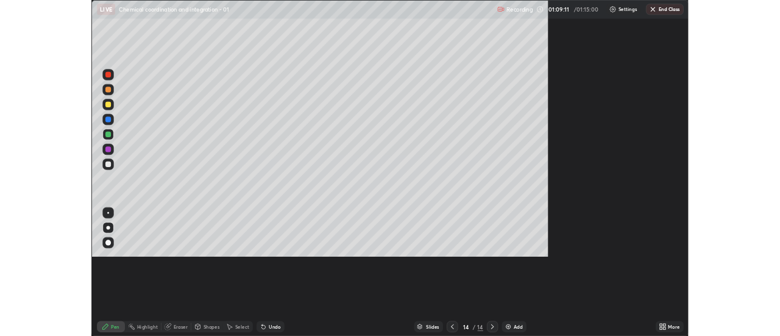
scroll to position [439, 780]
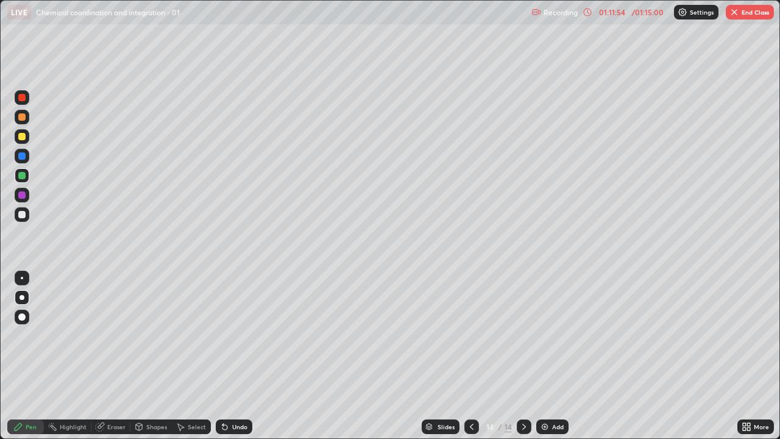
click at [756, 10] on button "End Class" at bounding box center [750, 12] width 48 height 15
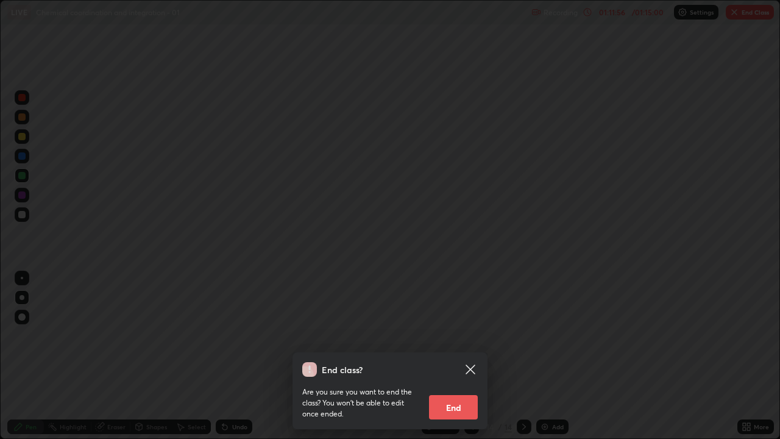
click at [464, 335] on button "End" at bounding box center [453, 407] width 49 height 24
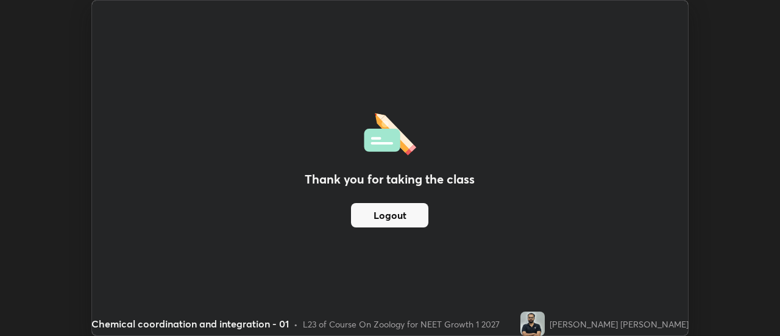
scroll to position [60594, 60150]
